Goal: Consume media (video, audio)

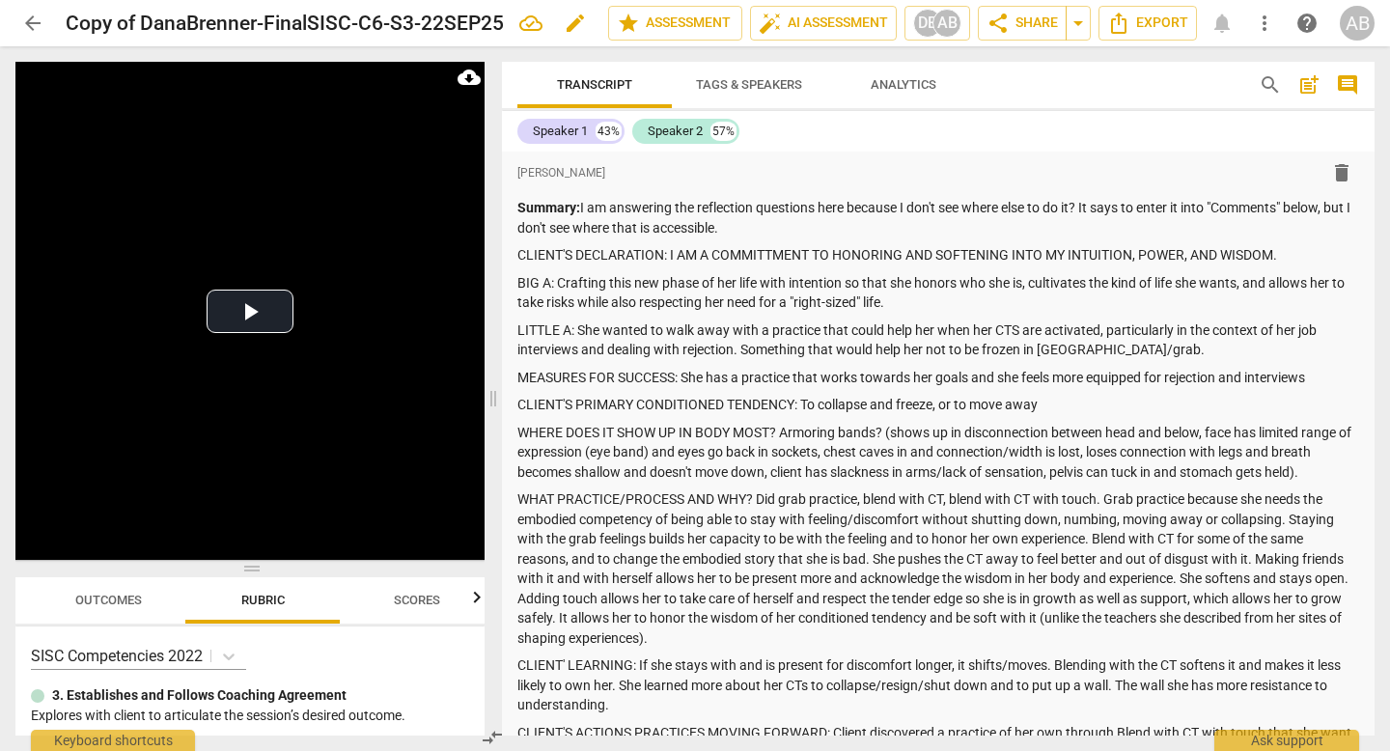
scroll to position [1026, 0]
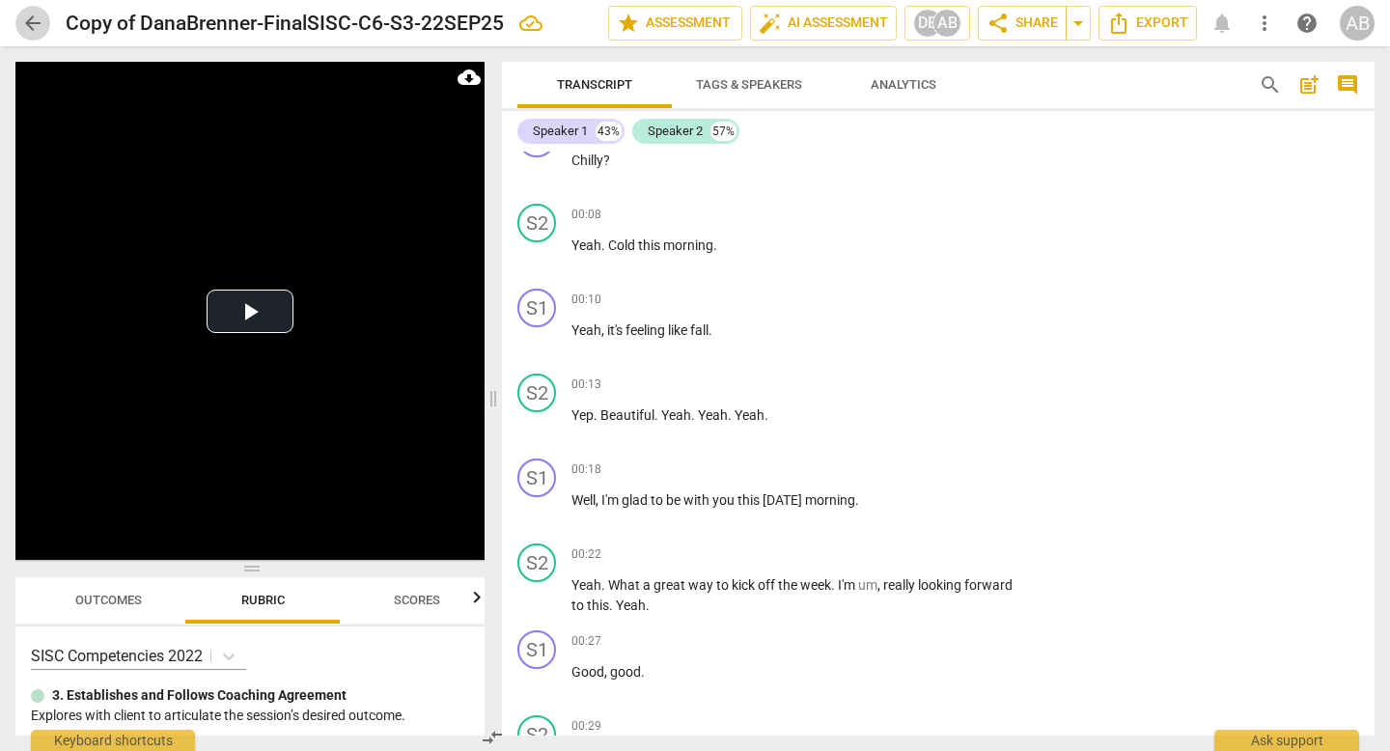
click at [29, 12] on span "arrow_back" at bounding box center [32, 23] width 23 height 23
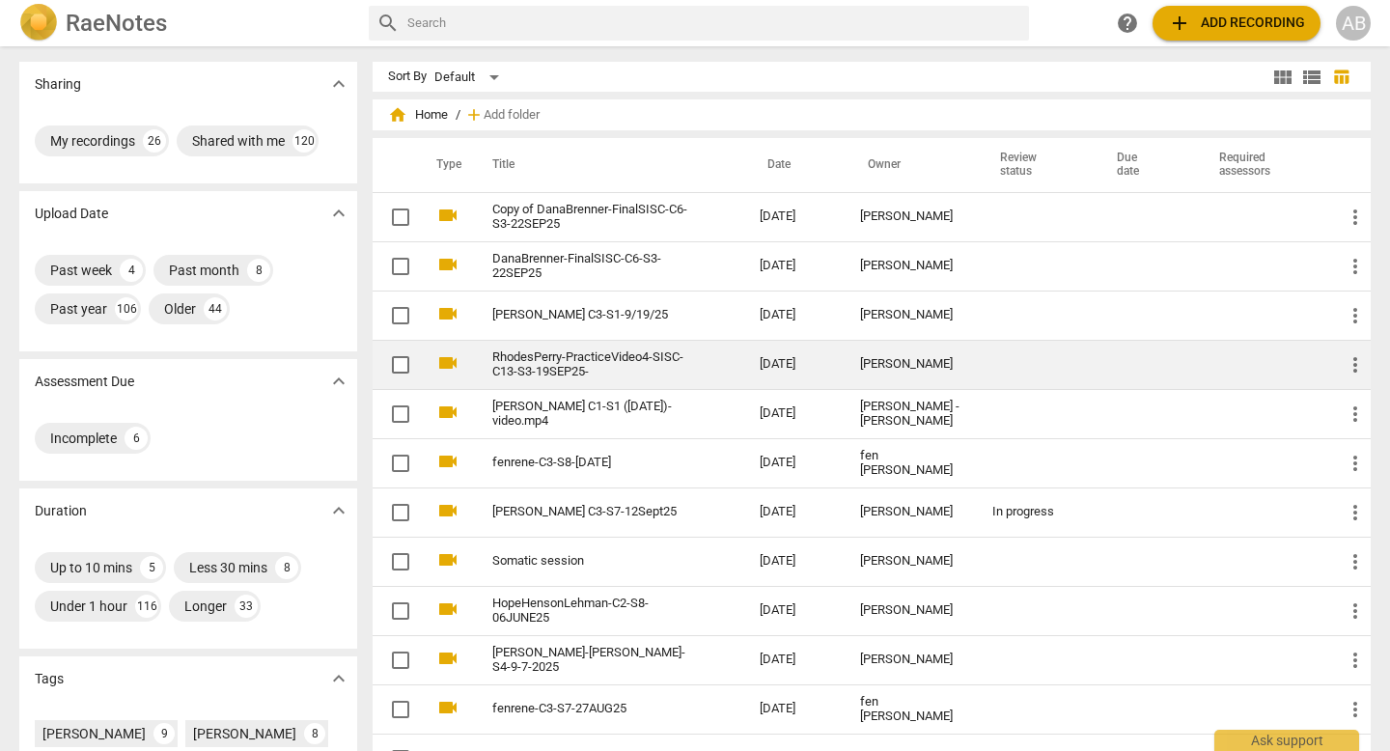
click at [856, 362] on td "[PERSON_NAME]" at bounding box center [911, 364] width 132 height 49
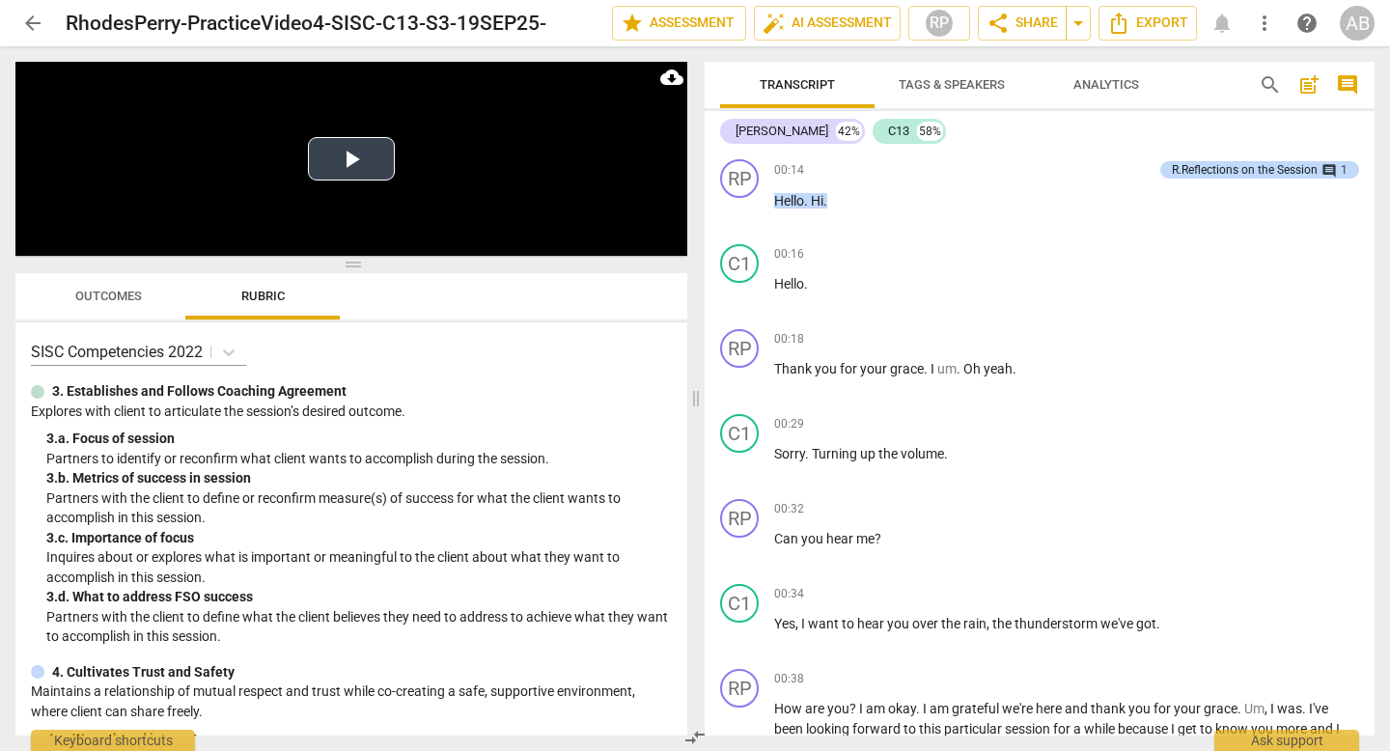
click at [346, 161] on button "Play Video" at bounding box center [351, 158] width 87 height 43
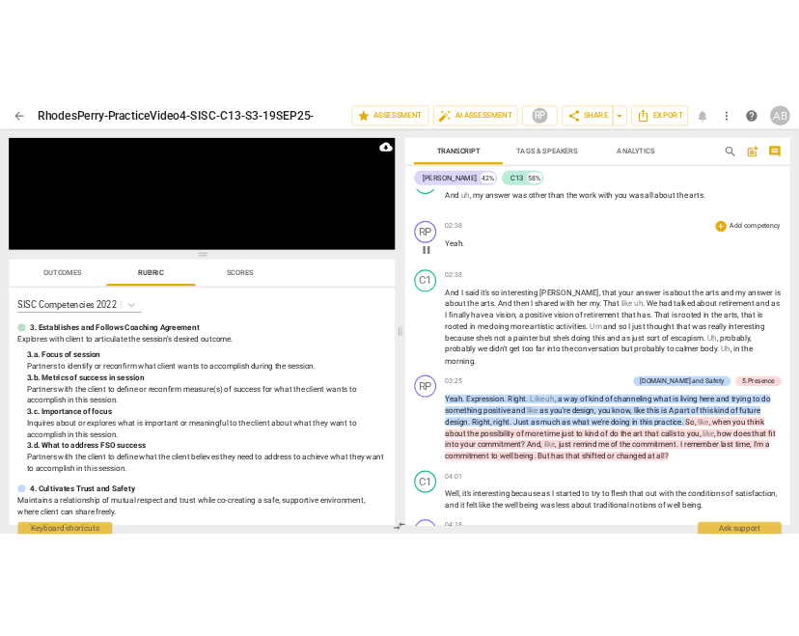
scroll to position [549, 0]
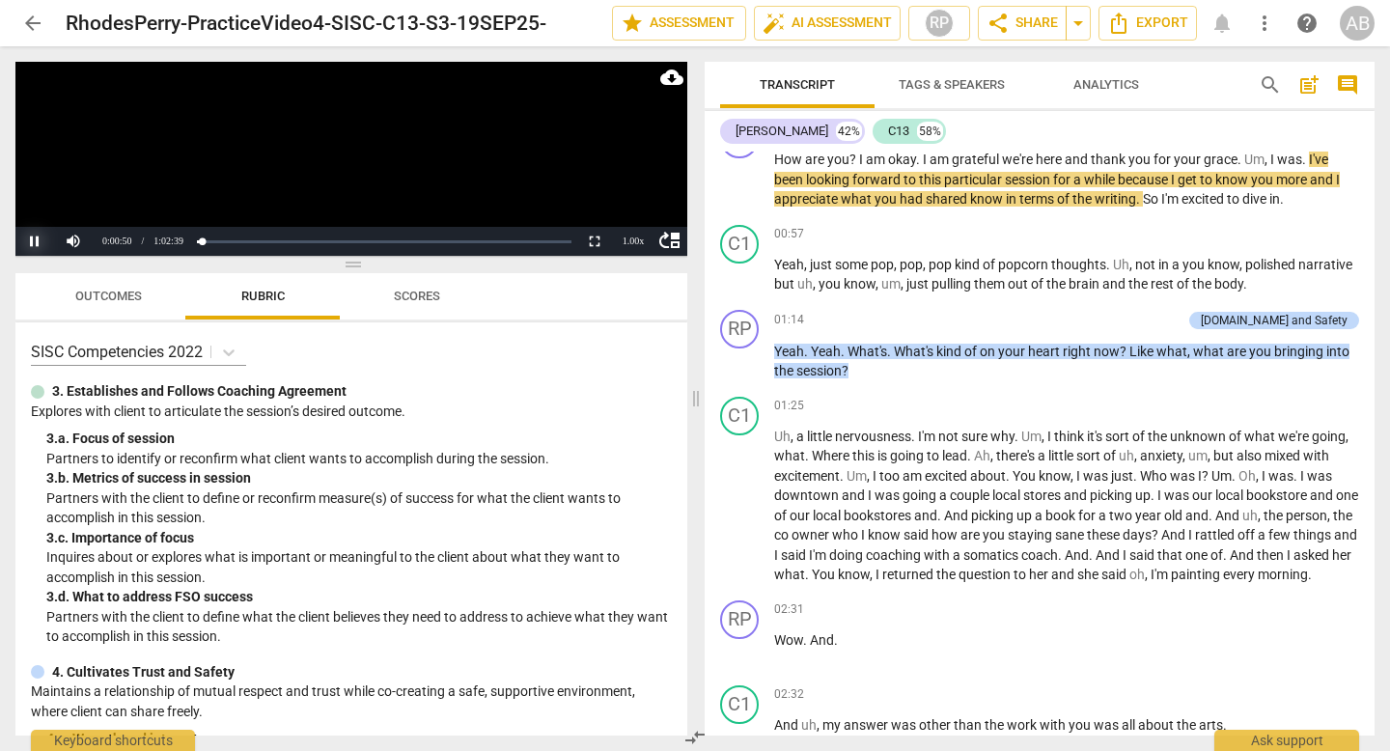
click at [31, 235] on button "Pause" at bounding box center [34, 241] width 39 height 29
click at [36, 14] on span "arrow_back" at bounding box center [32, 23] width 23 height 23
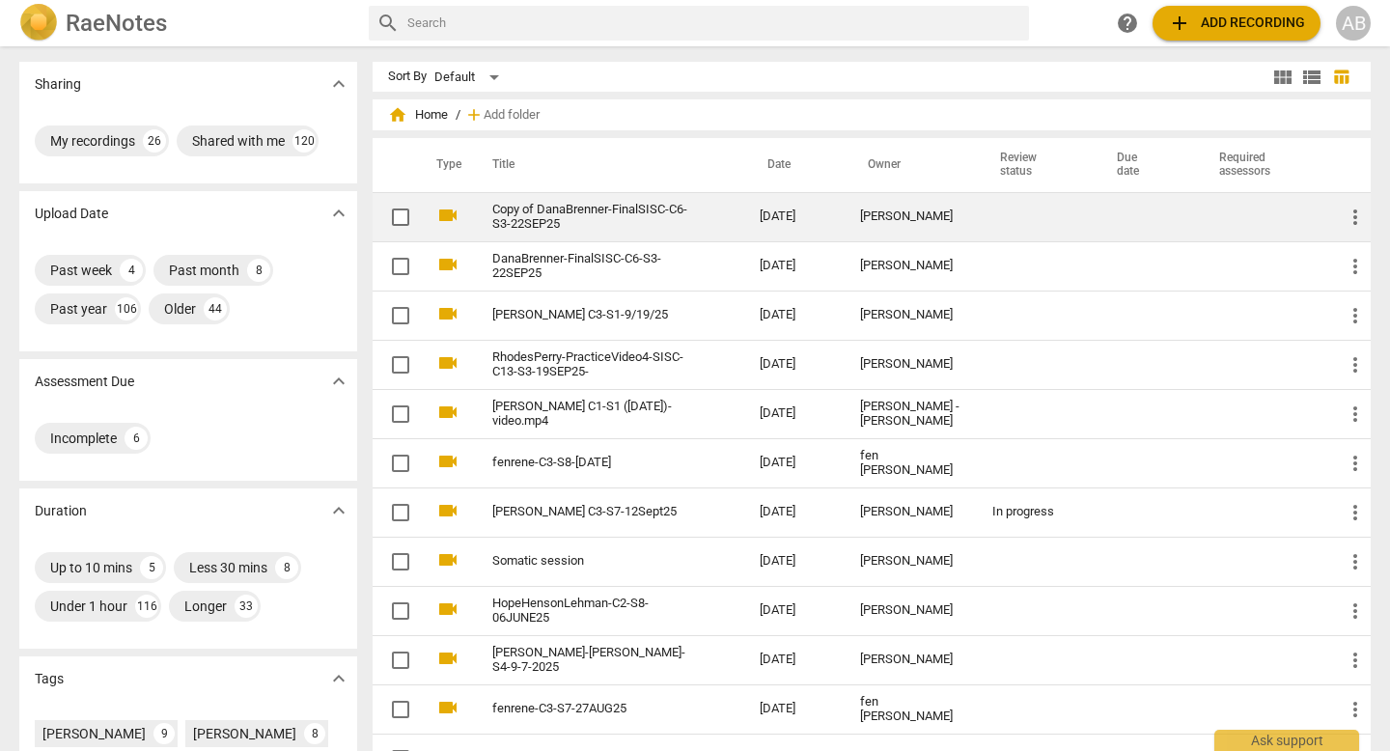
click at [890, 223] on div "[PERSON_NAME]" at bounding box center [910, 217] width 101 height 14
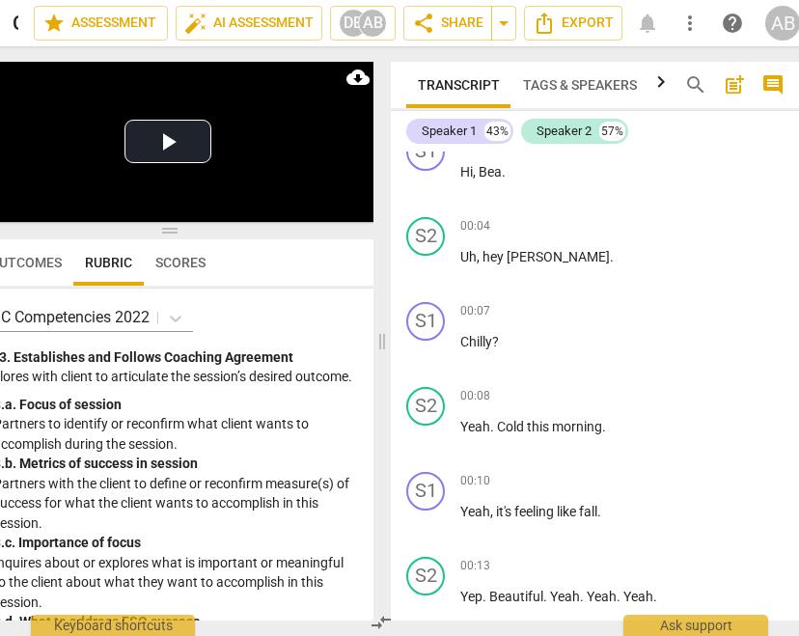
scroll to position [1801, 0]
